Goal: Task Accomplishment & Management: Complete application form

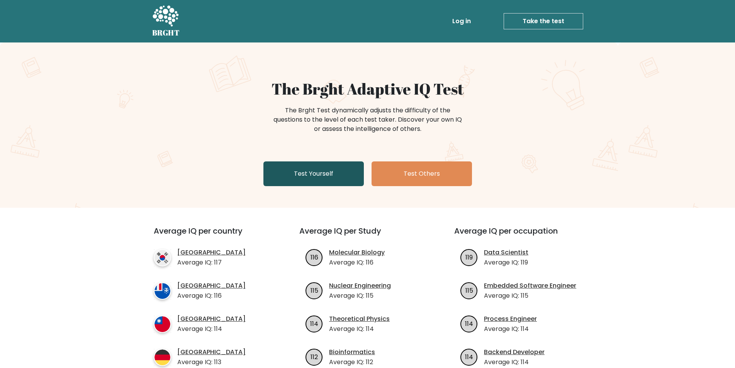
click at [305, 178] on link "Test Yourself" at bounding box center [313, 173] width 100 height 25
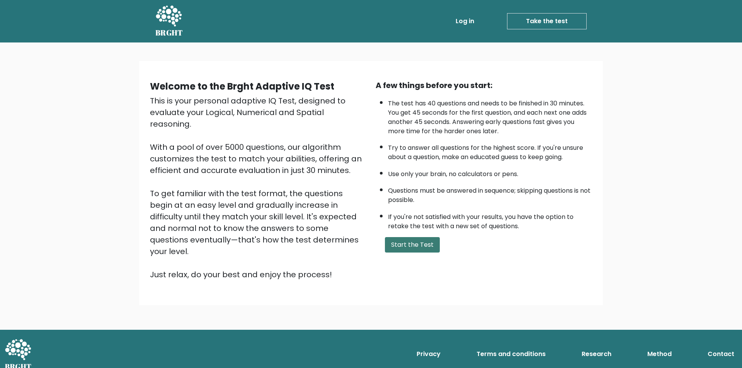
click at [422, 247] on button "Start the Test" at bounding box center [412, 244] width 55 height 15
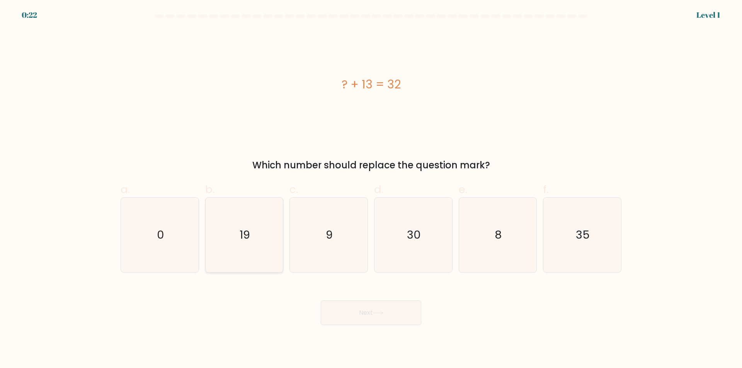
click at [264, 247] on icon "19" at bounding box center [244, 235] width 75 height 75
click at [371, 189] on input "b. 19" at bounding box center [371, 186] width 0 height 5
radio input "true"
click at [345, 317] on button "Next" at bounding box center [371, 313] width 100 height 25
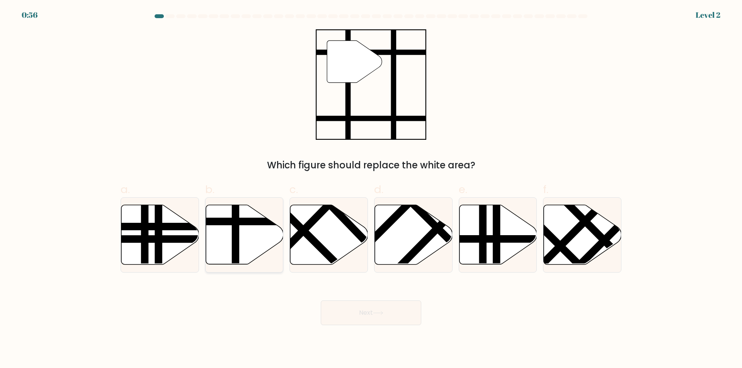
click at [209, 236] on icon at bounding box center [245, 234] width 78 height 59
click at [371, 189] on input "b." at bounding box center [371, 186] width 0 height 5
radio input "true"
drag, startPoint x: 376, startPoint y: 316, endPoint x: 396, endPoint y: 313, distance: 19.5
click at [377, 316] on button "Next" at bounding box center [371, 313] width 100 height 25
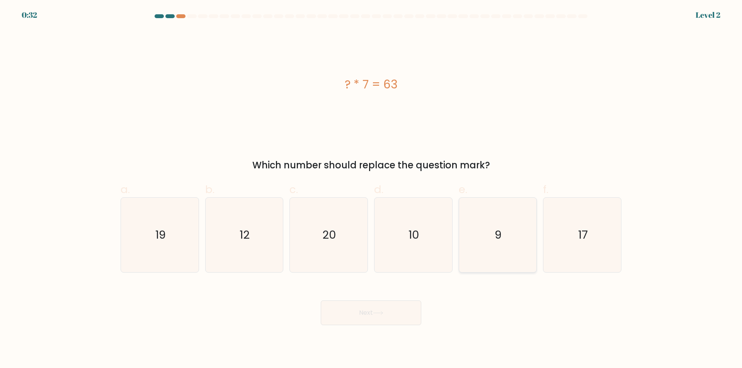
click at [516, 259] on icon "9" at bounding box center [497, 235] width 75 height 75
click at [371, 189] on input "e. 9" at bounding box center [371, 186] width 0 height 5
radio input "true"
click at [366, 314] on button "Next" at bounding box center [371, 313] width 100 height 25
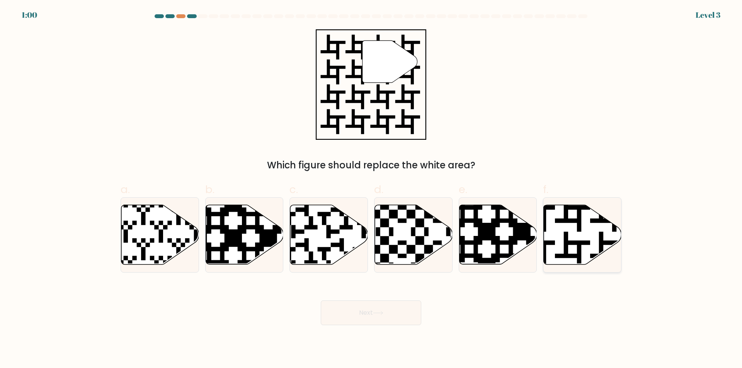
click at [594, 253] on icon at bounding box center [583, 234] width 78 height 59
click at [371, 189] on input "f." at bounding box center [371, 186] width 0 height 5
radio input "true"
click at [377, 319] on button "Next" at bounding box center [371, 313] width 100 height 25
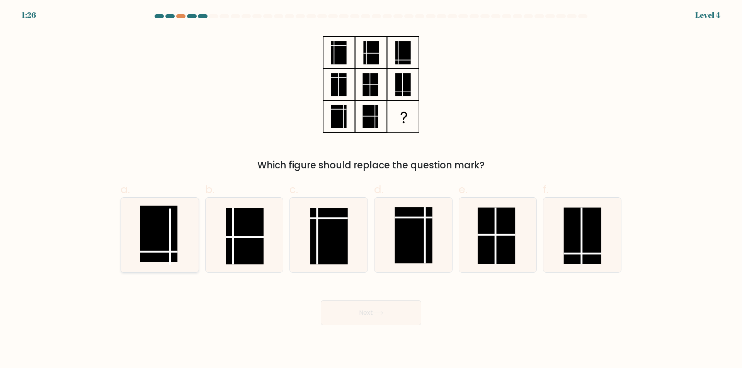
click at [164, 254] on rect at bounding box center [158, 234] width 37 height 56
click at [371, 189] on input "a." at bounding box center [371, 186] width 0 height 5
radio input "true"
click at [370, 320] on button "Next" at bounding box center [371, 313] width 100 height 25
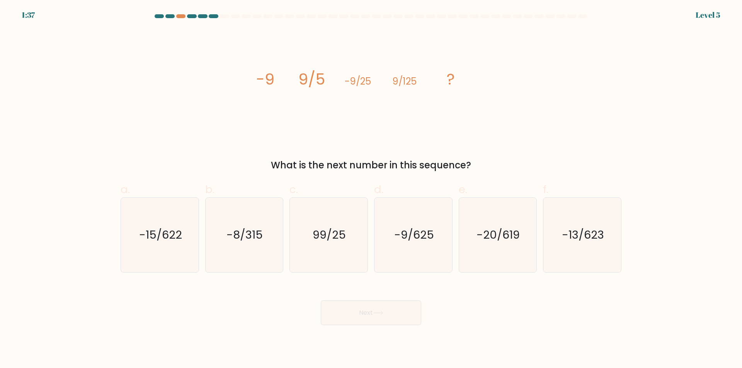
click at [205, 315] on div "Next" at bounding box center [371, 303] width 510 height 43
click at [435, 245] on icon "-9/625" at bounding box center [413, 235] width 75 height 75
click at [371, 189] on input "d. -9/625" at bounding box center [371, 186] width 0 height 5
radio input "true"
click at [391, 319] on button "Next" at bounding box center [371, 313] width 100 height 25
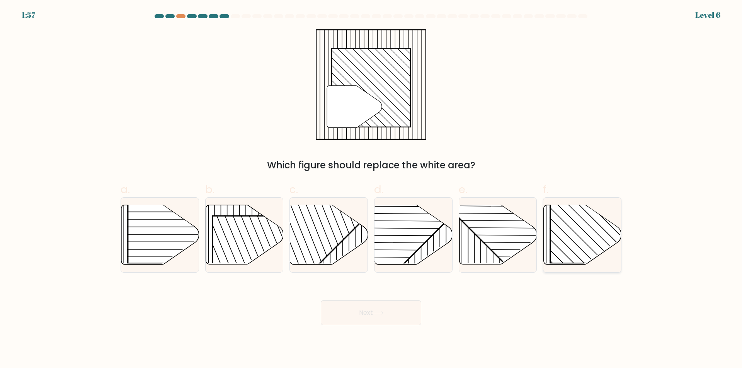
click at [608, 237] on rect at bounding box center [605, 207] width 111 height 111
click at [371, 189] on input "f." at bounding box center [371, 186] width 0 height 5
radio input "true"
click at [364, 310] on button "Next" at bounding box center [371, 313] width 100 height 25
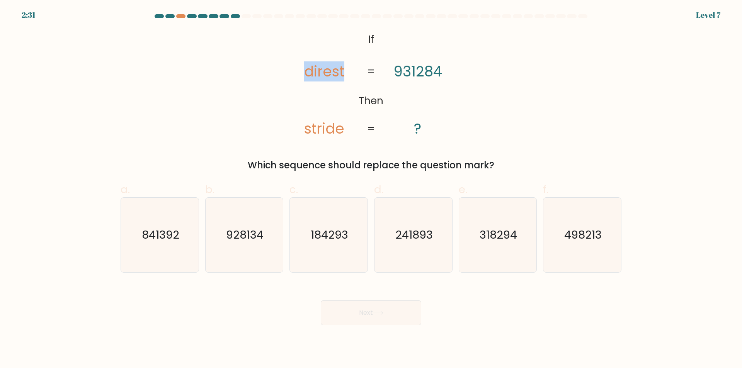
drag, startPoint x: 348, startPoint y: 71, endPoint x: 299, endPoint y: 71, distance: 49.1
click at [299, 71] on icon "@import url('https://fonts.googleapis.com/css?family=Abril+Fatface:400,100,100i…" at bounding box center [370, 84] width 179 height 110
copy tspan "direst"
drag, startPoint x: 350, startPoint y: 131, endPoint x: 300, endPoint y: 131, distance: 49.4
click at [300, 131] on icon "@import url('https://fonts.googleapis.com/css?family=Abril+Fatface:400,100,100i…" at bounding box center [370, 84] width 179 height 110
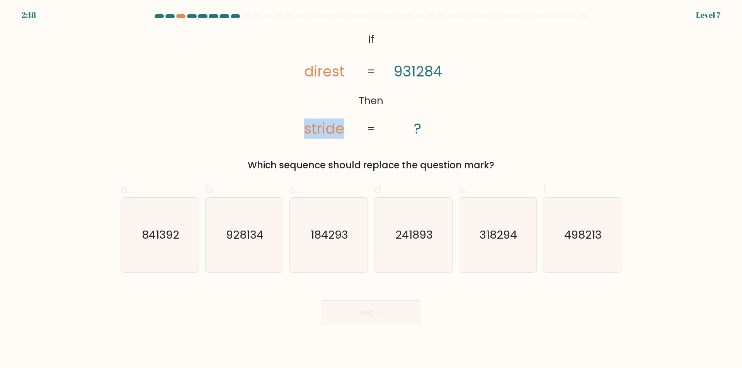
copy tspan "stride"
click at [583, 249] on icon "498213" at bounding box center [582, 235] width 75 height 75
click at [371, 189] on input "f. 498213" at bounding box center [371, 186] width 0 height 5
radio input "true"
click at [394, 309] on button "Next" at bounding box center [371, 313] width 100 height 25
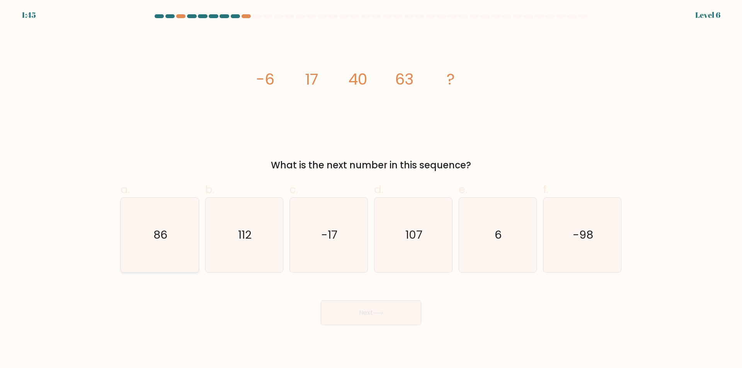
click at [163, 249] on icon "86" at bounding box center [159, 235] width 75 height 75
click at [371, 189] on input "a. 86" at bounding box center [371, 186] width 0 height 5
radio input "true"
click at [375, 318] on button "Next" at bounding box center [371, 313] width 100 height 25
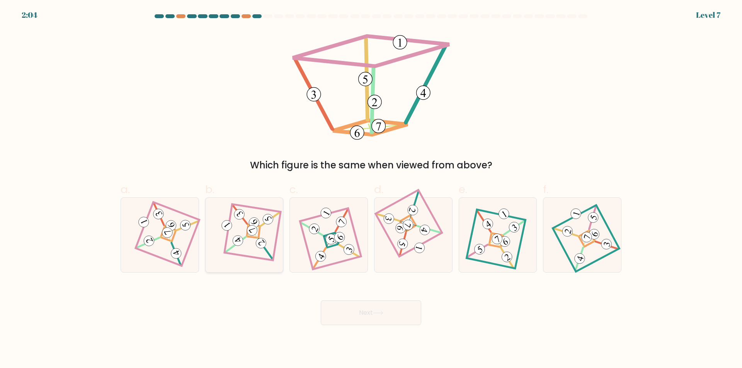
click at [252, 228] on 885 at bounding box center [252, 230] width 14 height 14
click at [371, 189] on input "b." at bounding box center [371, 186] width 0 height 5
radio input "true"
click at [377, 319] on button "Next" at bounding box center [371, 313] width 100 height 25
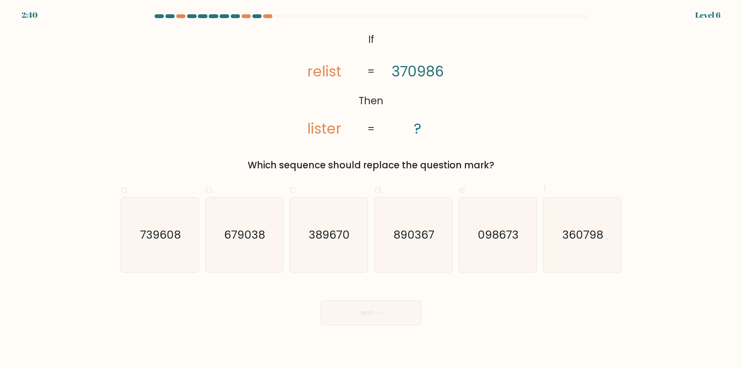
click at [287, 235] on div "c. 389670" at bounding box center [328, 227] width 85 height 91
click at [343, 262] on icon "389670" at bounding box center [328, 235] width 75 height 75
click at [371, 189] on input "c. 389670" at bounding box center [371, 186] width 0 height 5
radio input "true"
click at [382, 311] on icon at bounding box center [378, 313] width 10 height 4
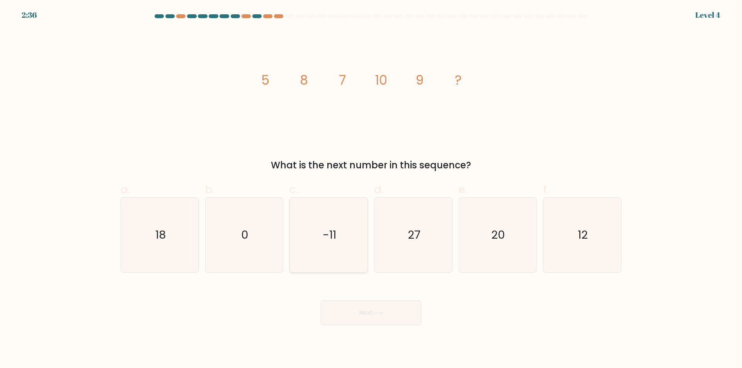
drag, startPoint x: 321, startPoint y: 241, endPoint x: 330, endPoint y: 250, distance: 12.8
click at [322, 241] on icon "-11" at bounding box center [328, 235] width 75 height 75
click at [371, 189] on input "c. -11" at bounding box center [371, 186] width 0 height 5
radio input "true"
click at [367, 319] on button "Next" at bounding box center [371, 313] width 100 height 25
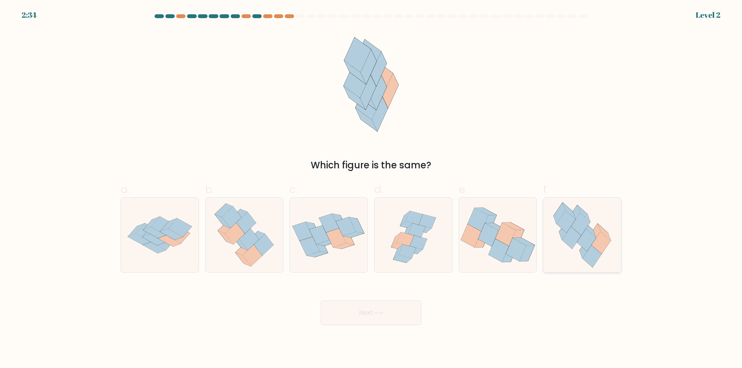
click at [600, 244] on icon at bounding box center [600, 243] width 19 height 22
click at [371, 189] on input "f." at bounding box center [371, 186] width 0 height 5
radio input "true"
click at [387, 319] on button "Next" at bounding box center [371, 313] width 100 height 25
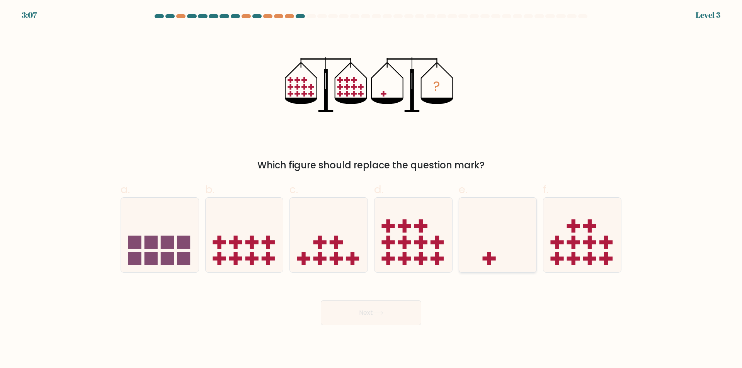
click at [492, 265] on icon at bounding box center [498, 235] width 78 height 64
click at [371, 189] on input "e." at bounding box center [371, 186] width 0 height 5
radio input "true"
click at [365, 317] on button "Next" at bounding box center [371, 313] width 100 height 25
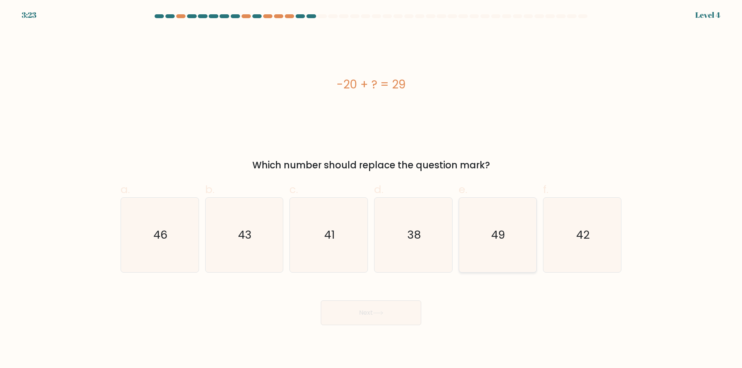
click at [500, 258] on icon "49" at bounding box center [497, 235] width 75 height 75
click at [371, 189] on input "e. 49" at bounding box center [371, 186] width 0 height 5
radio input "true"
click at [379, 307] on button "Next" at bounding box center [371, 313] width 100 height 25
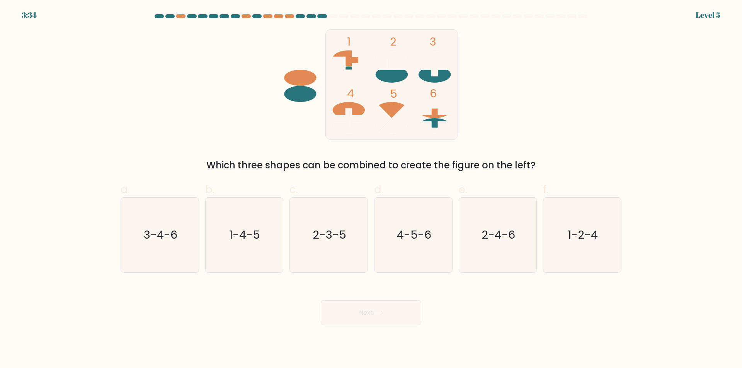
click at [438, 127] on icon at bounding box center [434, 127] width 32 height 13
click at [160, 229] on text "3-4-6" at bounding box center [161, 235] width 34 height 15
click at [371, 189] on input "a. 3-4-6" at bounding box center [371, 186] width 0 height 5
radio input "true"
click at [372, 318] on button "Next" at bounding box center [371, 313] width 100 height 25
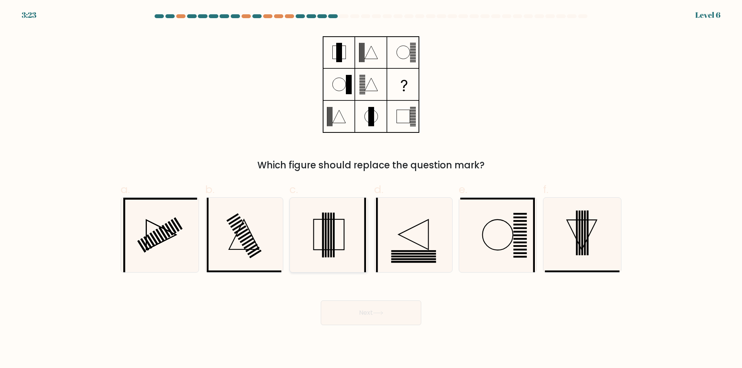
click at [327, 236] on icon at bounding box center [328, 235] width 75 height 75
click at [371, 189] on input "c." at bounding box center [371, 186] width 0 height 5
radio input "true"
click at [366, 311] on button "Next" at bounding box center [371, 313] width 100 height 25
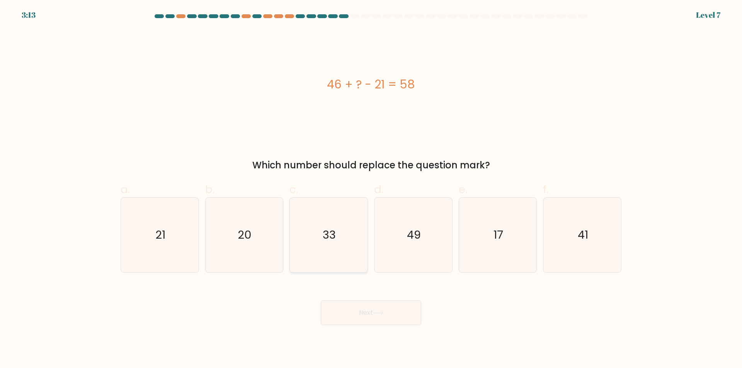
click at [339, 251] on icon "33" at bounding box center [328, 235] width 75 height 75
click at [371, 189] on input "c. 33" at bounding box center [371, 186] width 0 height 5
radio input "true"
drag, startPoint x: 375, startPoint y: 321, endPoint x: 406, endPoint y: 321, distance: 30.5
click at [376, 321] on button "Next" at bounding box center [371, 313] width 100 height 25
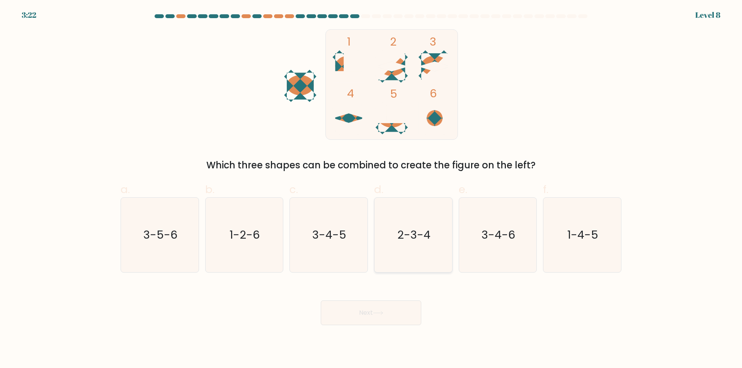
click at [404, 253] on icon "2-3-4" at bounding box center [413, 235] width 75 height 75
click at [371, 189] on input "d. 2-3-4" at bounding box center [371, 186] width 0 height 5
radio input "true"
click at [371, 311] on button "Next" at bounding box center [371, 313] width 100 height 25
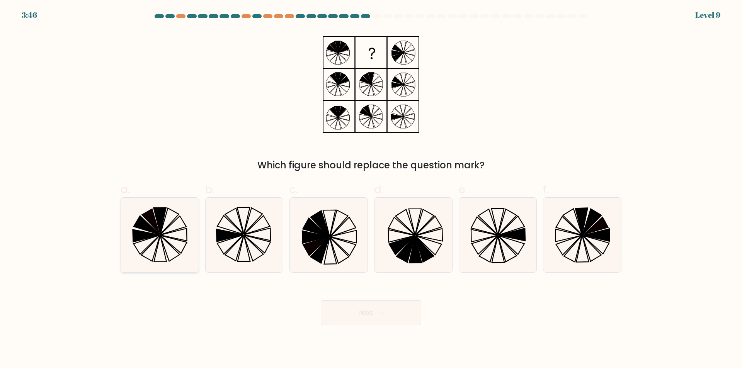
click at [180, 243] on icon at bounding box center [159, 235] width 75 height 75
click at [371, 189] on input "a." at bounding box center [371, 186] width 0 height 5
radio input "true"
click at [383, 313] on icon at bounding box center [378, 313] width 10 height 4
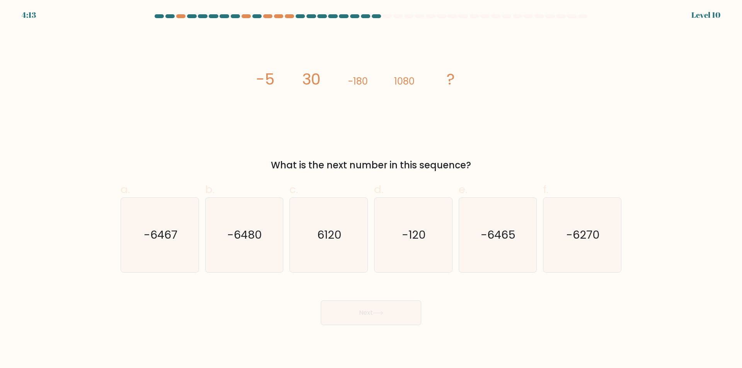
drag, startPoint x: 262, startPoint y: 247, endPoint x: 340, endPoint y: 301, distance: 94.7
click at [262, 247] on icon "-6480" at bounding box center [244, 235] width 75 height 75
click at [371, 189] on input "b. -6480" at bounding box center [371, 186] width 0 height 5
radio input "true"
click at [361, 309] on button "Next" at bounding box center [371, 313] width 100 height 25
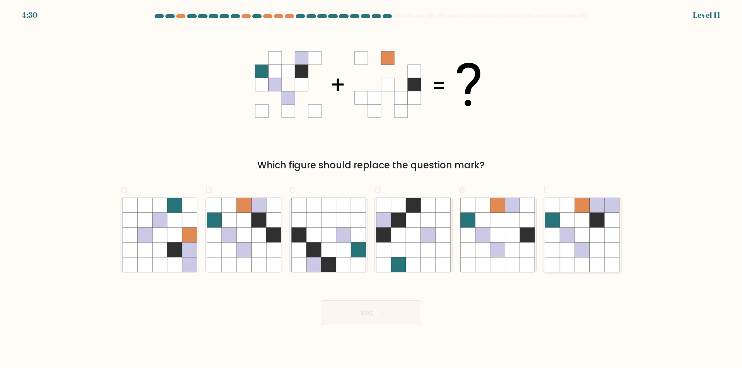
click at [562, 264] on icon at bounding box center [567, 264] width 15 height 15
click at [371, 189] on input "f." at bounding box center [371, 186] width 0 height 5
radio input "true"
click at [373, 310] on button "Next" at bounding box center [371, 313] width 100 height 25
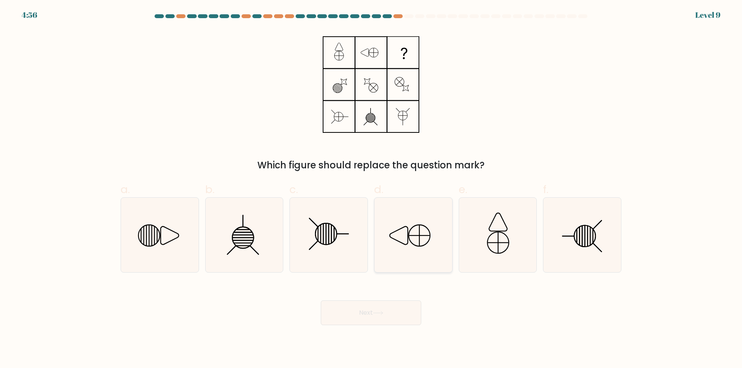
click at [433, 251] on icon at bounding box center [413, 235] width 75 height 75
click at [371, 189] on input "d." at bounding box center [371, 186] width 0 height 5
radio input "true"
click at [383, 315] on icon at bounding box center [378, 313] width 10 height 4
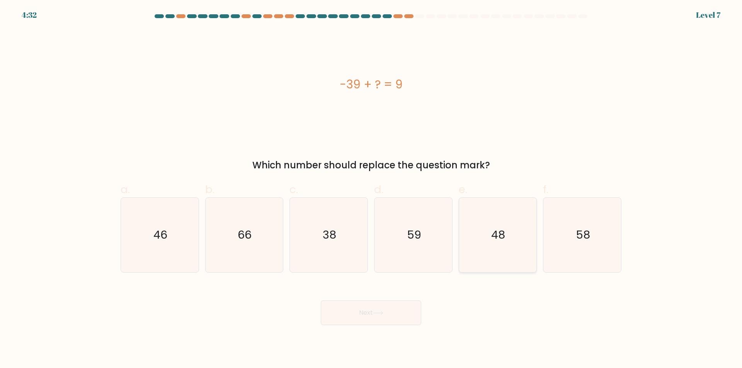
click at [513, 254] on icon "48" at bounding box center [497, 235] width 75 height 75
click at [371, 189] on input "e. 48" at bounding box center [371, 186] width 0 height 5
radio input "true"
drag, startPoint x: 385, startPoint y: 316, endPoint x: 395, endPoint y: 316, distance: 10.4
click at [384, 316] on button "Next" at bounding box center [371, 313] width 100 height 25
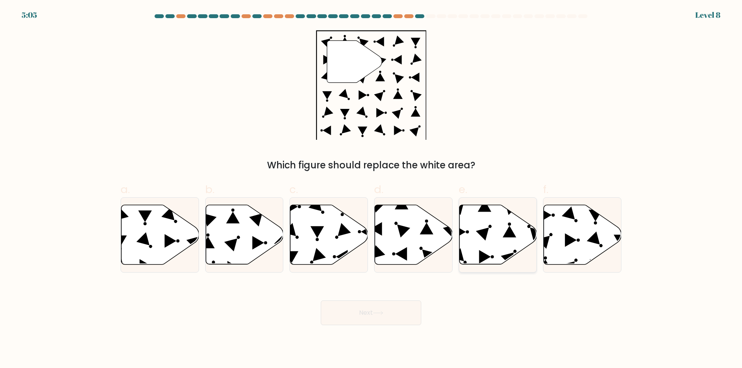
click at [487, 229] on icon at bounding box center [482, 234] width 13 height 13
click at [371, 189] on input "e." at bounding box center [371, 186] width 0 height 5
radio input "true"
click at [396, 316] on button "Next" at bounding box center [371, 313] width 100 height 25
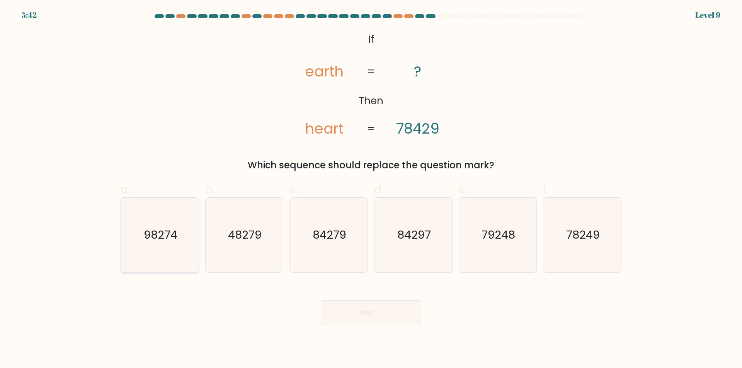
click at [168, 234] on text "98274" at bounding box center [161, 235] width 34 height 15
click at [371, 189] on input "a. 98274" at bounding box center [371, 186] width 0 height 5
radio input "true"
click at [361, 319] on button "Next" at bounding box center [371, 313] width 100 height 25
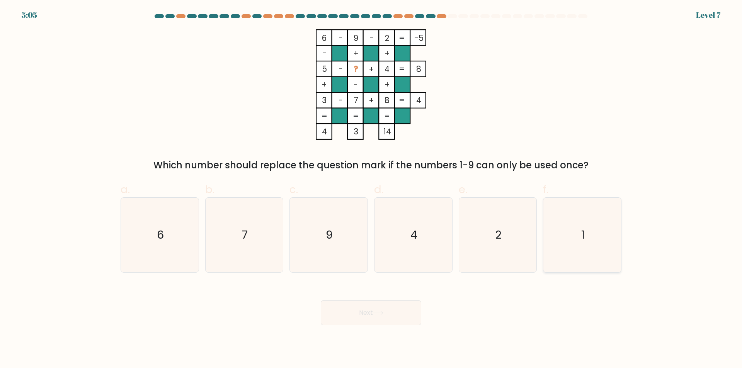
click at [574, 255] on icon "1" at bounding box center [582, 235] width 75 height 75
click at [371, 189] on input "f. 1" at bounding box center [371, 186] width 0 height 5
radio input "true"
click at [370, 318] on button "Next" at bounding box center [371, 313] width 100 height 25
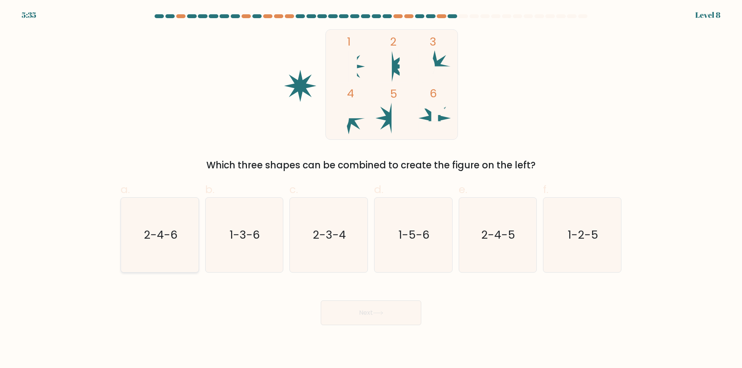
click at [168, 257] on icon "2-4-6" at bounding box center [159, 235] width 75 height 75
click at [371, 189] on input "a. 2-4-6" at bounding box center [371, 186] width 0 height 5
radio input "true"
click at [381, 311] on icon at bounding box center [378, 313] width 10 height 4
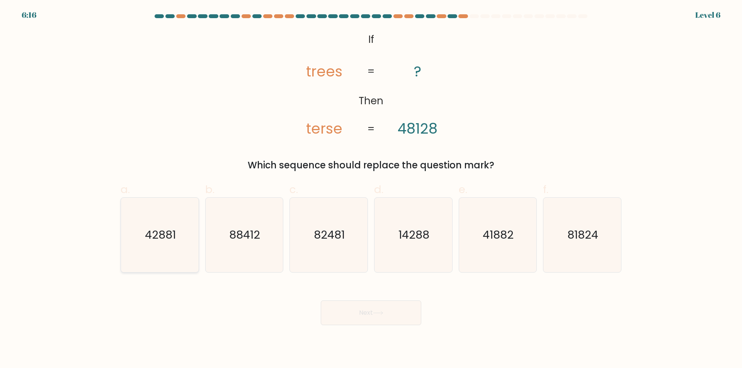
click at [178, 260] on icon "42881" at bounding box center [159, 235] width 75 height 75
click at [371, 189] on input "a. 42881" at bounding box center [371, 186] width 0 height 5
radio input "true"
click at [389, 314] on button "Next" at bounding box center [371, 313] width 100 height 25
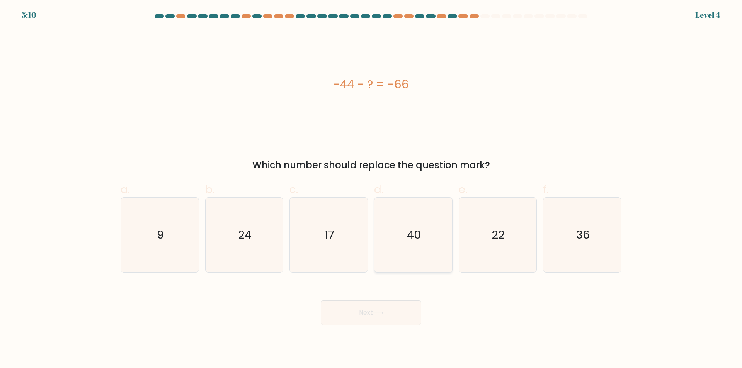
click at [421, 249] on icon "40" at bounding box center [413, 235] width 75 height 75
click at [371, 189] on input "d. 40" at bounding box center [371, 186] width 0 height 5
radio input "true"
click at [379, 313] on icon at bounding box center [377, 312] width 9 height 3
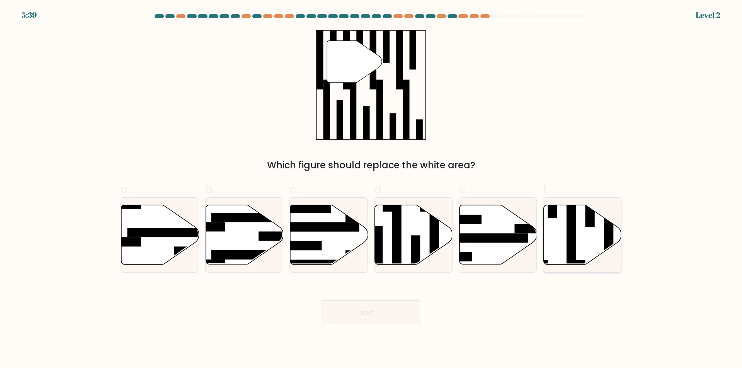
click at [584, 237] on icon at bounding box center [583, 234] width 78 height 59
click at [371, 189] on input "f." at bounding box center [371, 186] width 0 height 5
radio input "true"
click at [362, 319] on button "Next" at bounding box center [371, 313] width 100 height 25
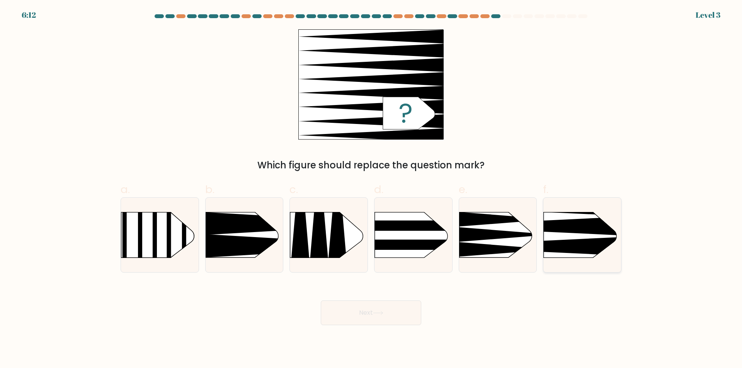
click at [579, 248] on icon at bounding box center [527, 246] width 202 height 19
click at [371, 189] on input "f." at bounding box center [371, 186] width 0 height 5
radio input "true"
click at [379, 319] on button "Next" at bounding box center [371, 313] width 100 height 25
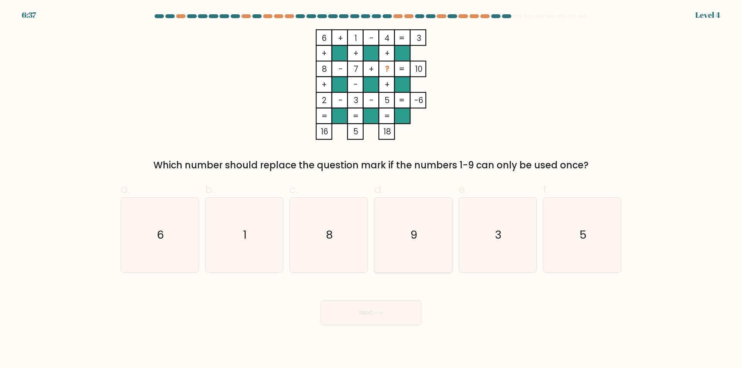
click at [414, 270] on icon "9" at bounding box center [413, 235] width 75 height 75
click at [371, 189] on input "d. 9" at bounding box center [371, 186] width 0 height 5
radio input "true"
click at [379, 318] on button "Next" at bounding box center [371, 313] width 100 height 25
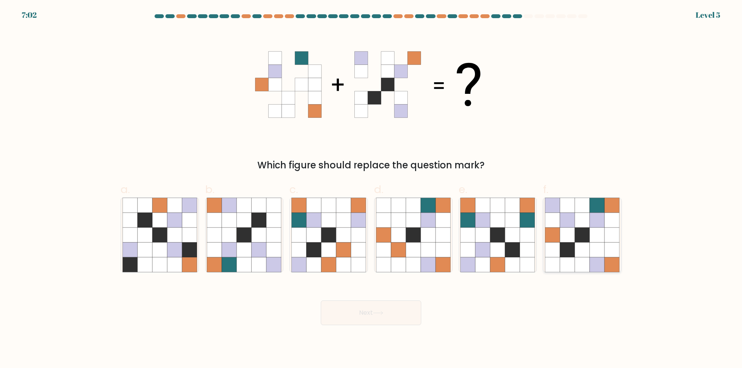
click at [593, 235] on icon at bounding box center [596, 235] width 15 height 15
click at [371, 189] on input "f." at bounding box center [371, 186] width 0 height 5
radio input "true"
click at [389, 315] on button "Next" at bounding box center [371, 313] width 100 height 25
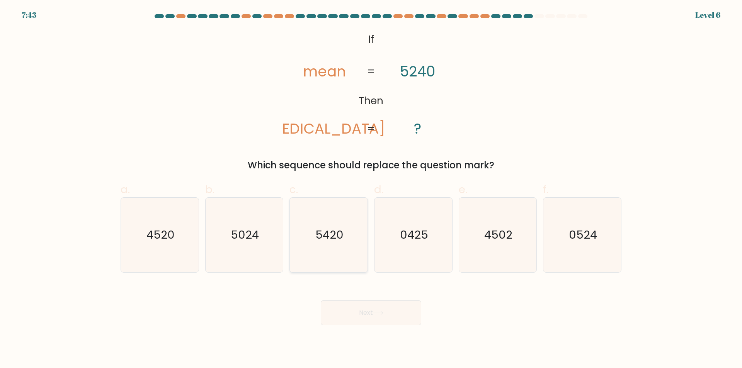
click at [342, 243] on icon "5420" at bounding box center [328, 235] width 75 height 75
click at [371, 189] on input "c. 5420" at bounding box center [371, 186] width 0 height 5
radio input "true"
click at [365, 311] on button "Next" at bounding box center [371, 313] width 100 height 25
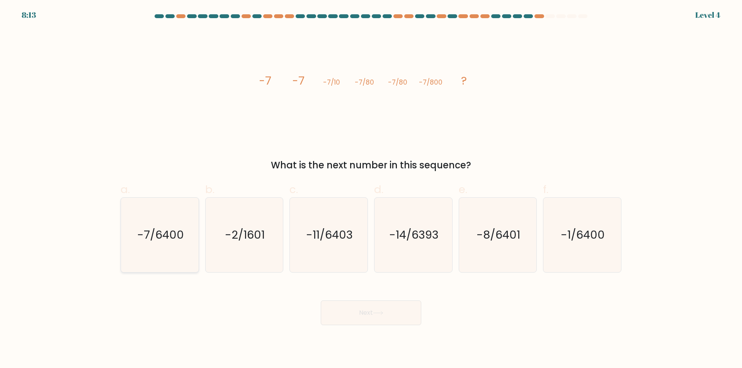
click at [172, 249] on icon "-7/6400" at bounding box center [159, 235] width 75 height 75
click at [371, 189] on input "a. -7/6400" at bounding box center [371, 186] width 0 height 5
radio input "true"
click at [377, 318] on button "Next" at bounding box center [371, 313] width 100 height 25
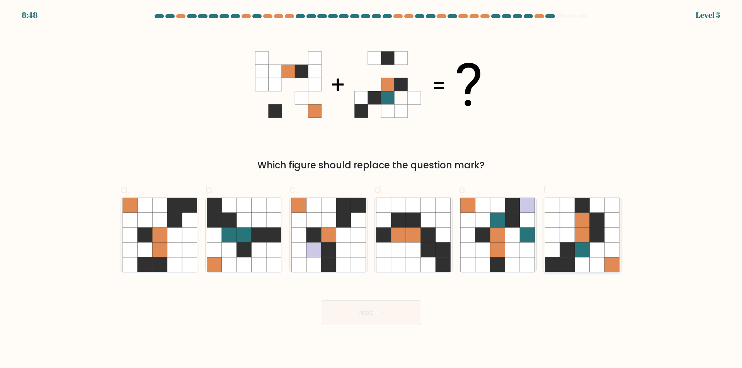
click at [593, 253] on icon at bounding box center [596, 250] width 15 height 15
click at [371, 189] on input "f." at bounding box center [371, 186] width 0 height 5
radio input "true"
click at [386, 318] on button "Next" at bounding box center [371, 313] width 100 height 25
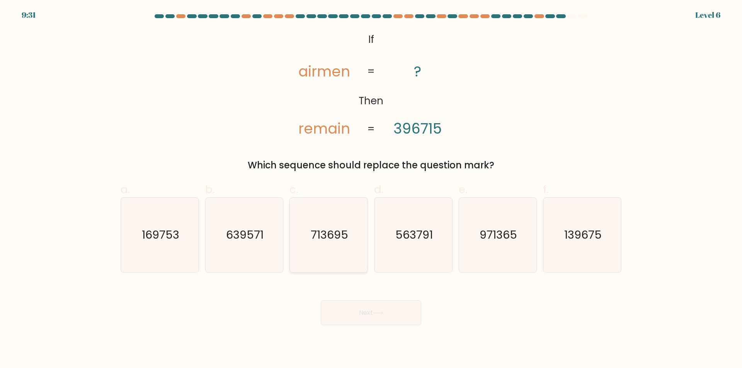
click at [341, 245] on icon "713695" at bounding box center [328, 235] width 75 height 75
click at [371, 189] on input "c. 713695" at bounding box center [371, 186] width 0 height 5
radio input "true"
click at [377, 318] on button "Next" at bounding box center [371, 313] width 100 height 25
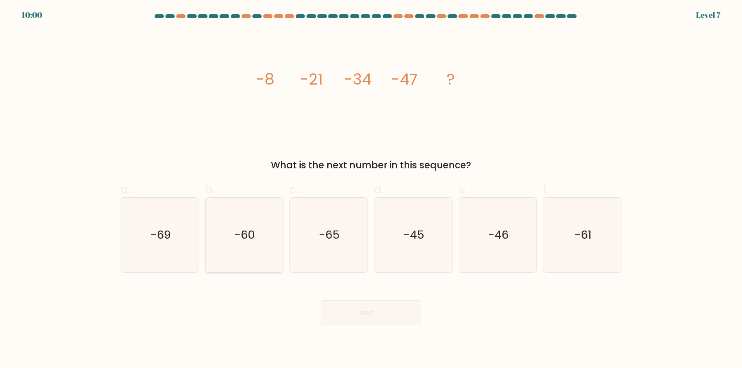
click at [263, 236] on icon "-60" at bounding box center [244, 235] width 75 height 75
click at [371, 189] on input "b. -60" at bounding box center [371, 186] width 0 height 5
radio input "true"
click at [366, 314] on button "Next" at bounding box center [371, 313] width 100 height 25
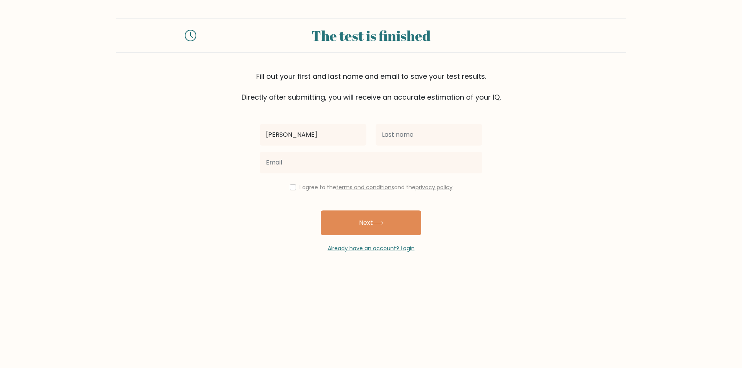
type input "[PERSON_NAME]"
click at [413, 141] on input "text" at bounding box center [428, 135] width 107 height 22
type input "stefanovic"
click at [270, 135] on input "aleksandar" at bounding box center [313, 135] width 107 height 22
type input "[PERSON_NAME]"
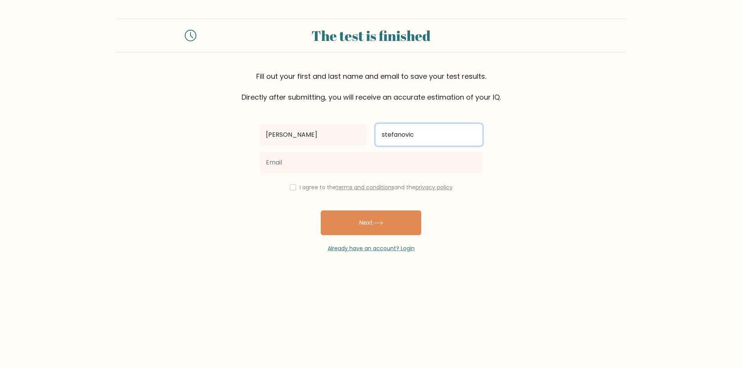
click at [385, 134] on input "stefanovic" at bounding box center [428, 135] width 107 height 22
type input "Stefanovic"
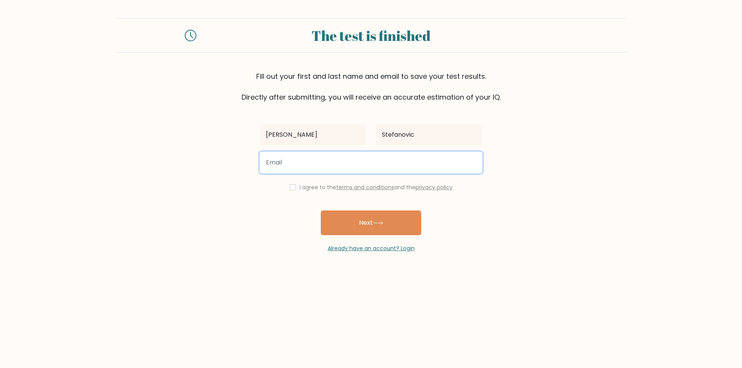
click at [327, 164] on input "email" at bounding box center [371, 163] width 223 height 22
type input "astefanovic961@gmail.com"
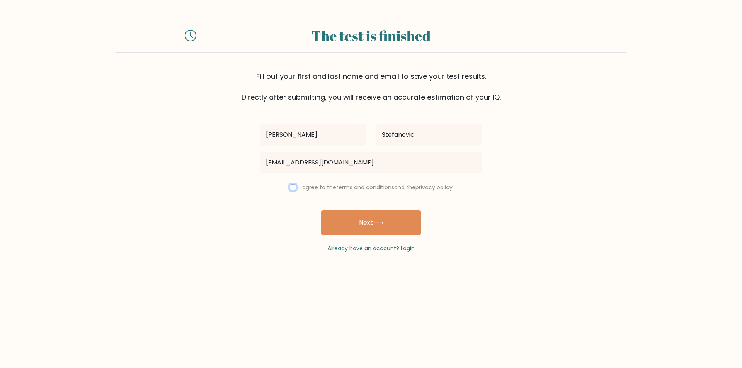
click at [290, 190] on input "checkbox" at bounding box center [293, 187] width 6 height 6
checkbox input "true"
click at [352, 226] on button "Next" at bounding box center [371, 223] width 100 height 25
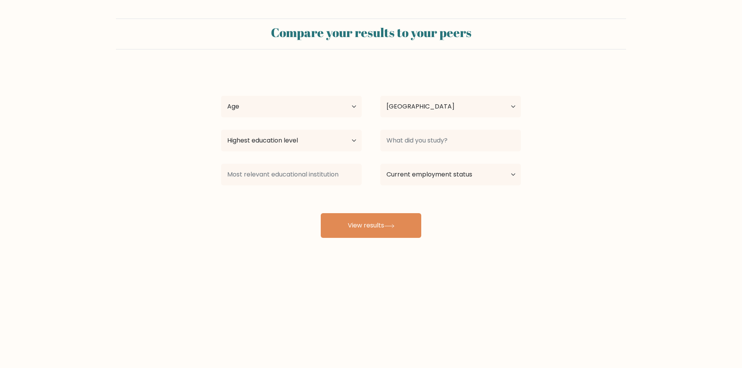
select select "BA"
click at [355, 108] on select "Age Under [DEMOGRAPHIC_DATA] [DEMOGRAPHIC_DATA] [DEMOGRAPHIC_DATA] [DEMOGRAPHIC…" at bounding box center [291, 107] width 141 height 22
select select "55_64"
click at [221, 96] on select "Age Under [DEMOGRAPHIC_DATA] [DEMOGRAPHIC_DATA] [DEMOGRAPHIC_DATA] [DEMOGRAPHIC…" at bounding box center [291, 107] width 141 height 22
click at [355, 138] on select "Highest education level No schooling Primary Lower Secondary Upper Secondary Oc…" at bounding box center [291, 141] width 141 height 22
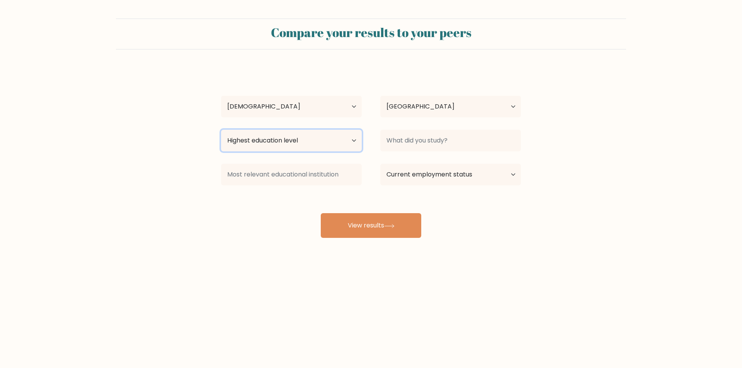
select select "upper_secondary"
click at [221, 130] on select "Highest education level No schooling Primary Lower Secondary Upper Secondary Oc…" at bounding box center [291, 141] width 141 height 22
click at [513, 175] on select "Current employment status Employed Student Retired Other / prefer not to answer" at bounding box center [450, 175] width 141 height 22
select select "employed"
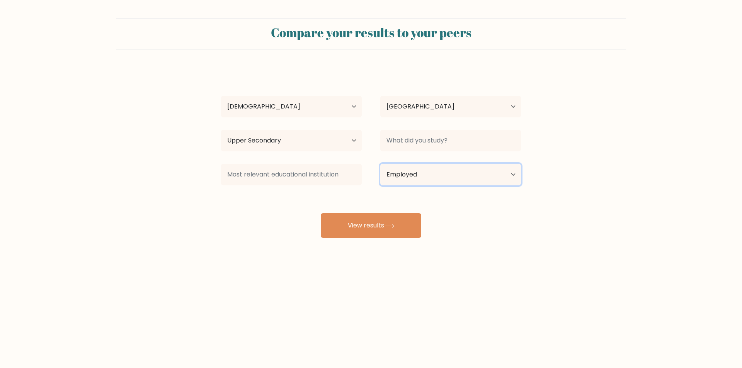
click at [380, 164] on select "Current employment status Employed Student Retired Other / prefer not to answer" at bounding box center [450, 175] width 141 height 22
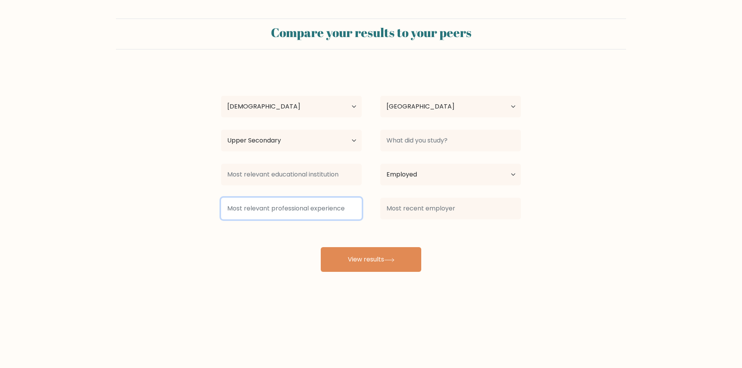
click at [303, 211] on input at bounding box center [291, 209] width 141 height 22
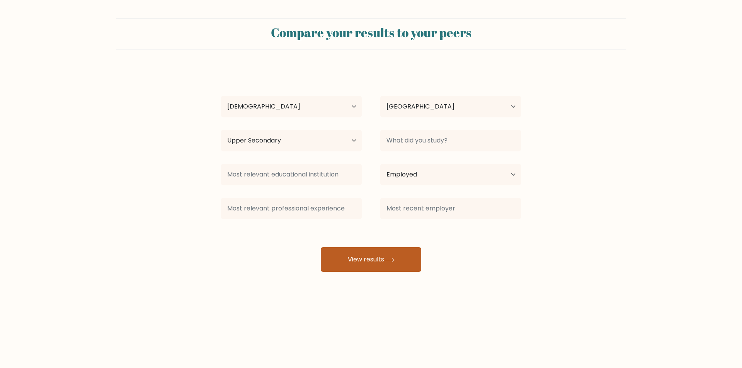
click at [355, 256] on button "View results" at bounding box center [371, 259] width 100 height 25
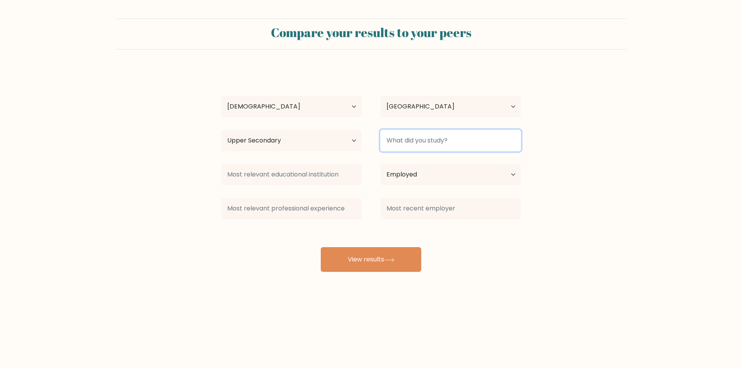
click at [421, 141] on input at bounding box center [450, 141] width 141 height 22
click at [501, 144] on input at bounding box center [450, 141] width 141 height 22
click at [476, 154] on div at bounding box center [450, 141] width 159 height 28
click at [505, 147] on input at bounding box center [450, 141] width 141 height 22
click at [394, 141] on input "hostory" at bounding box center [450, 141] width 141 height 22
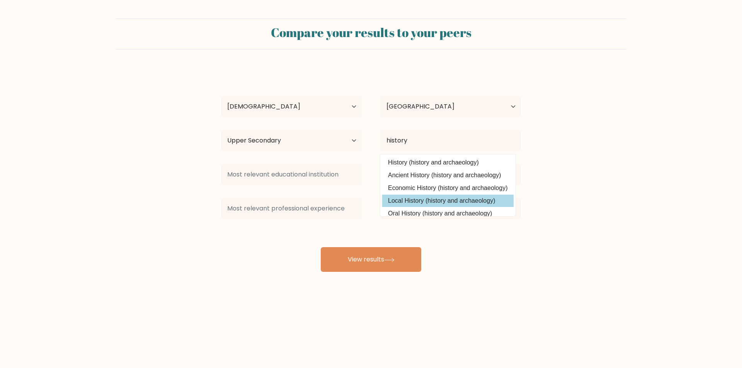
click at [424, 200] on option "Local History (history and archaeology)" at bounding box center [447, 201] width 131 height 12
type input "Local History"
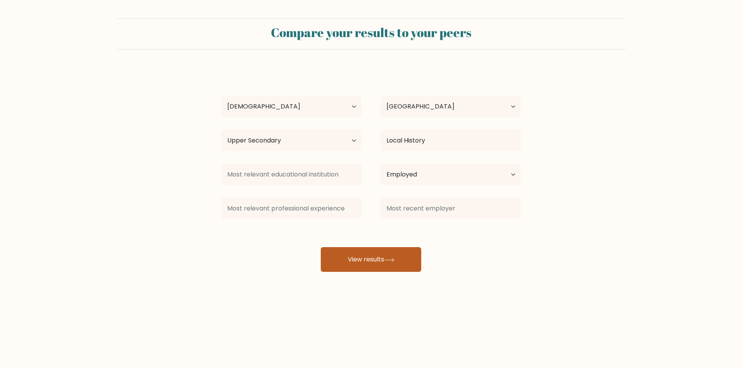
click at [360, 255] on button "View results" at bounding box center [371, 259] width 100 height 25
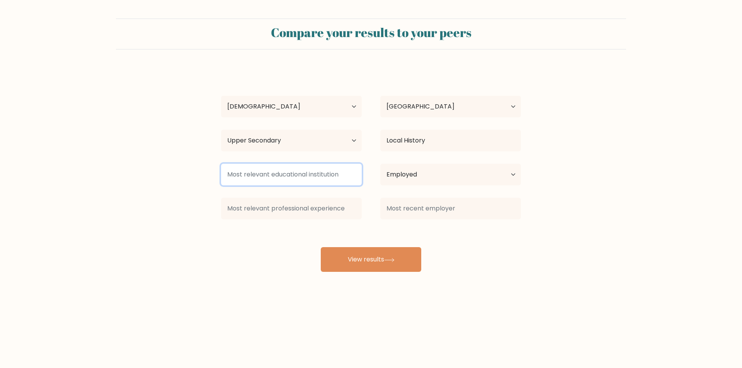
click at [323, 179] on input at bounding box center [291, 175] width 141 height 22
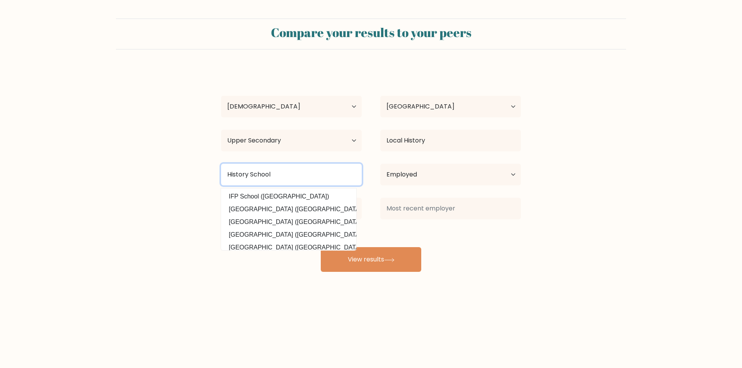
type input "History School"
click at [457, 298] on body "Compare your results to your peers Aleksandar Stefanovic Age Under 18 years old…" at bounding box center [371, 184] width 742 height 368
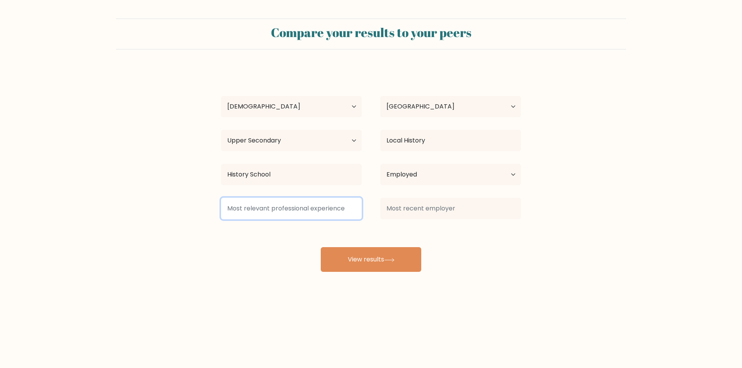
click at [279, 210] on input at bounding box center [291, 209] width 141 height 22
click at [302, 210] on input at bounding box center [291, 209] width 141 height 22
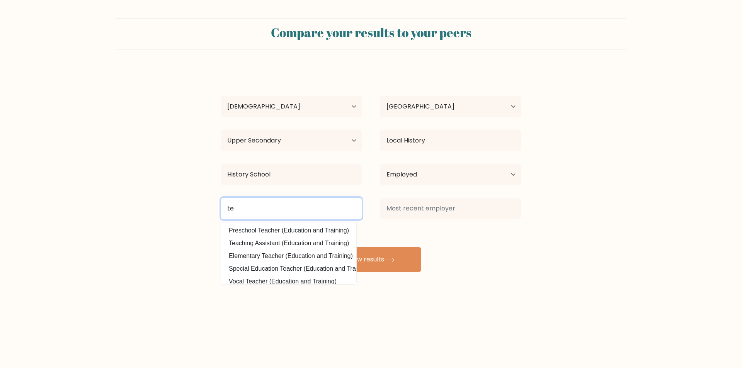
type input "t"
type input "TEACHER"
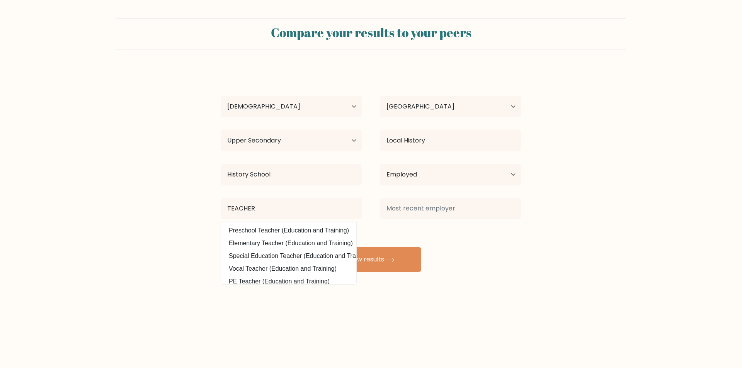
click at [510, 290] on div "Compare your results to your peers Aleksandar Stefanovic Age Under 18 years old…" at bounding box center [371, 146] width 742 height 293
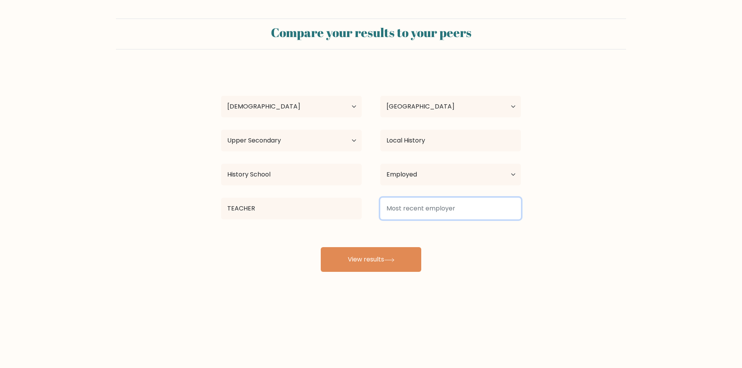
click at [414, 212] on input at bounding box center [450, 209] width 141 height 22
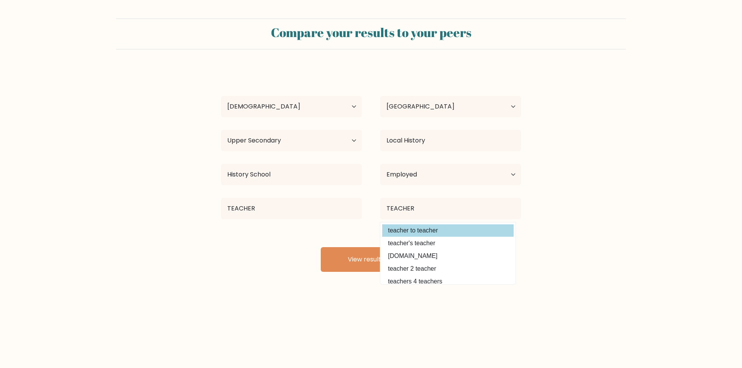
click at [416, 234] on option "teacher to teacher" at bounding box center [447, 230] width 131 height 12
type input "teacher to teacher"
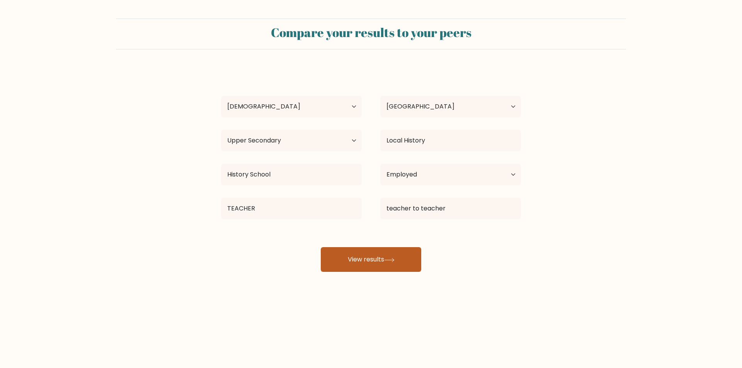
click at [374, 258] on button "View results" at bounding box center [371, 259] width 100 height 25
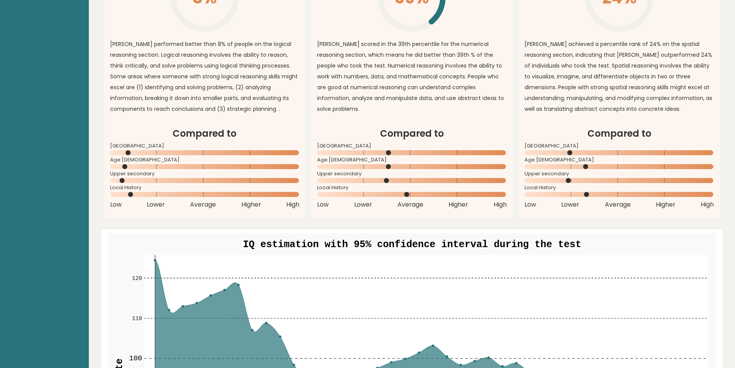
scroll to position [680, 0]
